Goal: Task Accomplishment & Management: Manage account settings

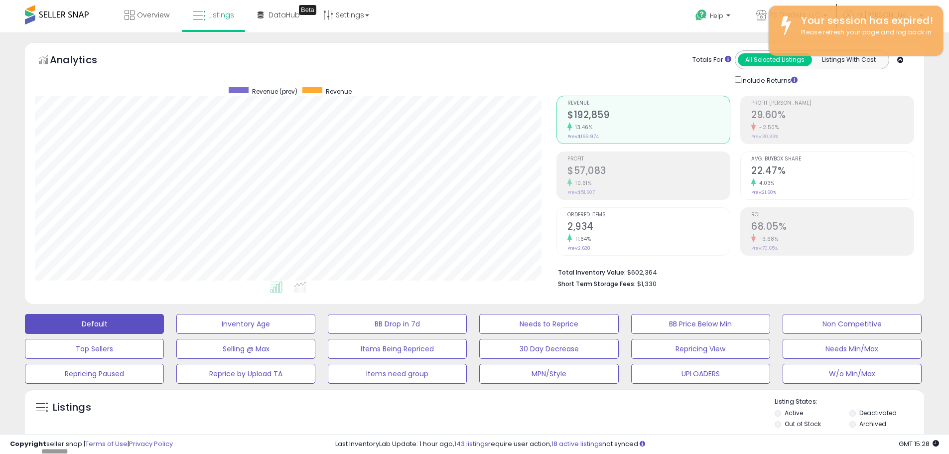
scroll to position [204, 522]
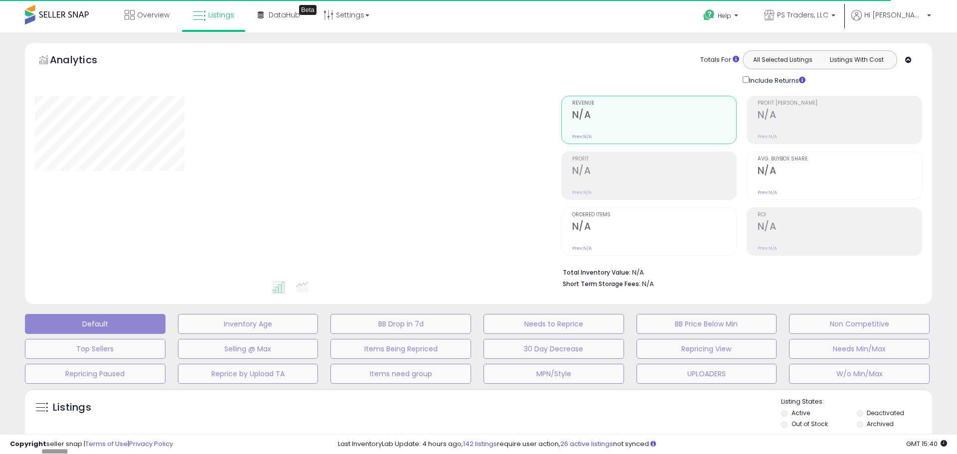
type input "**********"
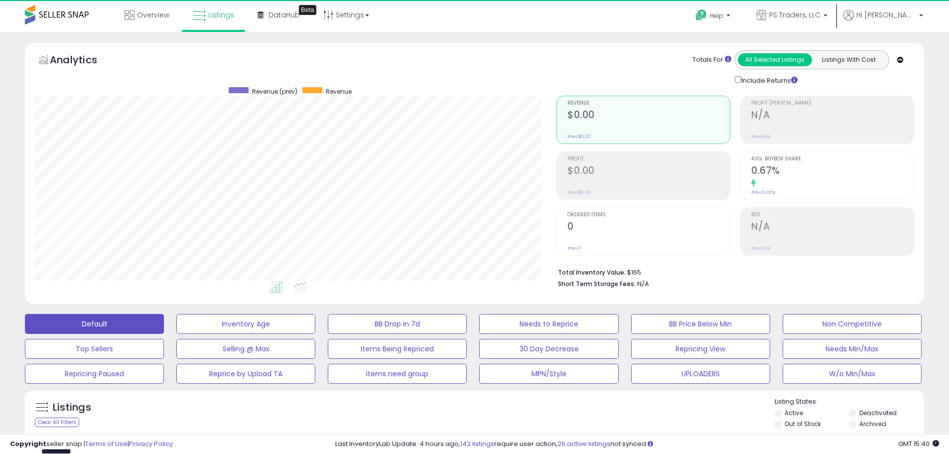
scroll to position [204, 522]
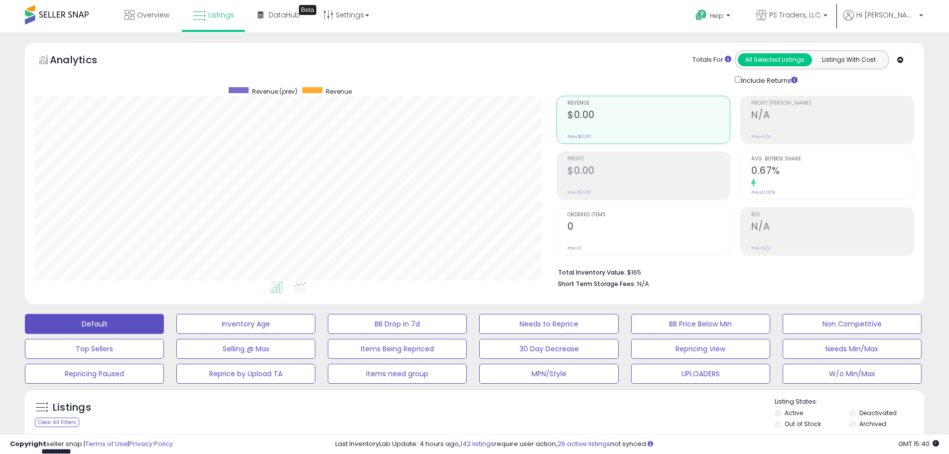
click at [179, 427] on div "Listings Clear All Filters Listing States:" at bounding box center [474, 414] width 899 height 34
click at [467, 413] on div "Listings Clear All Filters Listing States:" at bounding box center [474, 414] width 899 height 34
click at [222, 415] on div "Listings Clear All Filters Listing States:" at bounding box center [474, 414] width 899 height 34
click at [549, 73] on div "Totals For All Selected Listings Listings With Cost Include Returns" at bounding box center [731, 67] width 365 height 35
